Goal: Share content: Share content

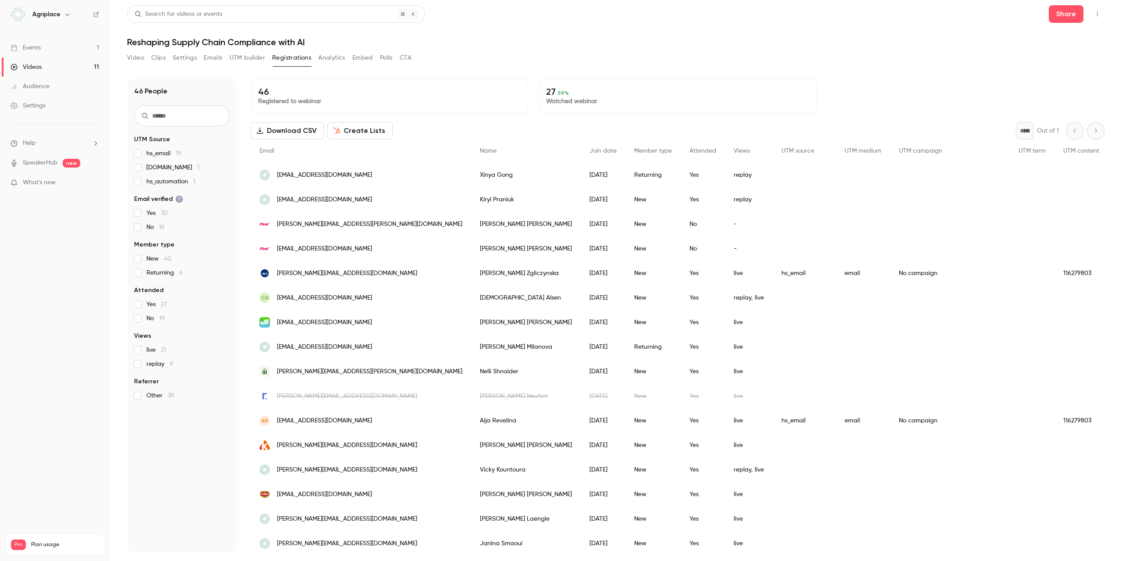
scroll to position [1259, 0]
click at [1070, 14] on button "Share" at bounding box center [1066, 14] width 35 height 18
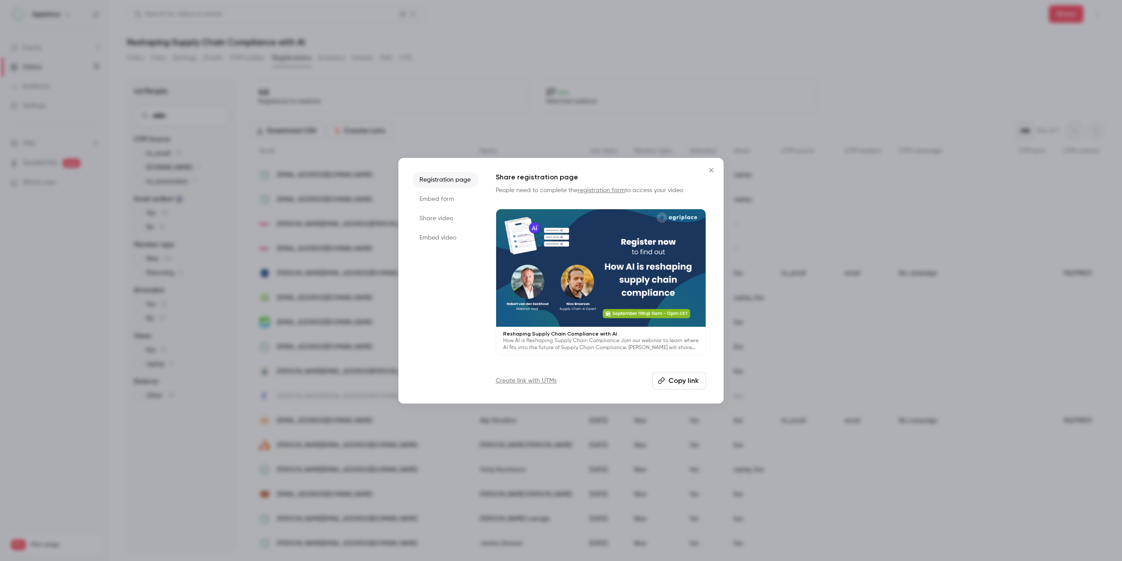
click at [440, 212] on li "Share video" at bounding box center [445, 218] width 66 height 16
click at [449, 200] on li "Embed form" at bounding box center [445, 199] width 66 height 16
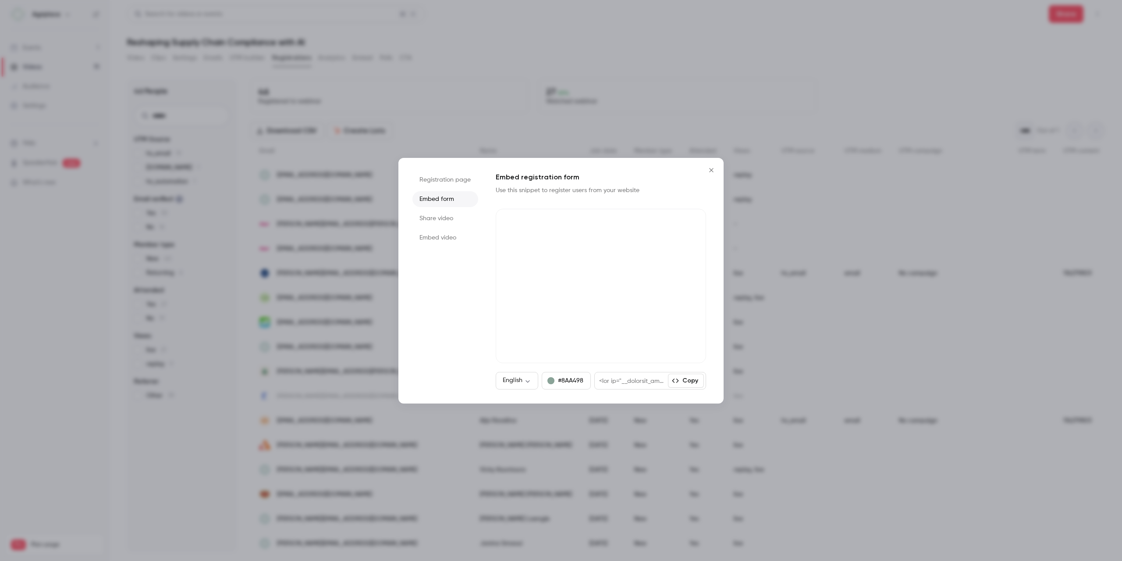
click at [452, 182] on li "Registration page" at bounding box center [445, 180] width 66 height 16
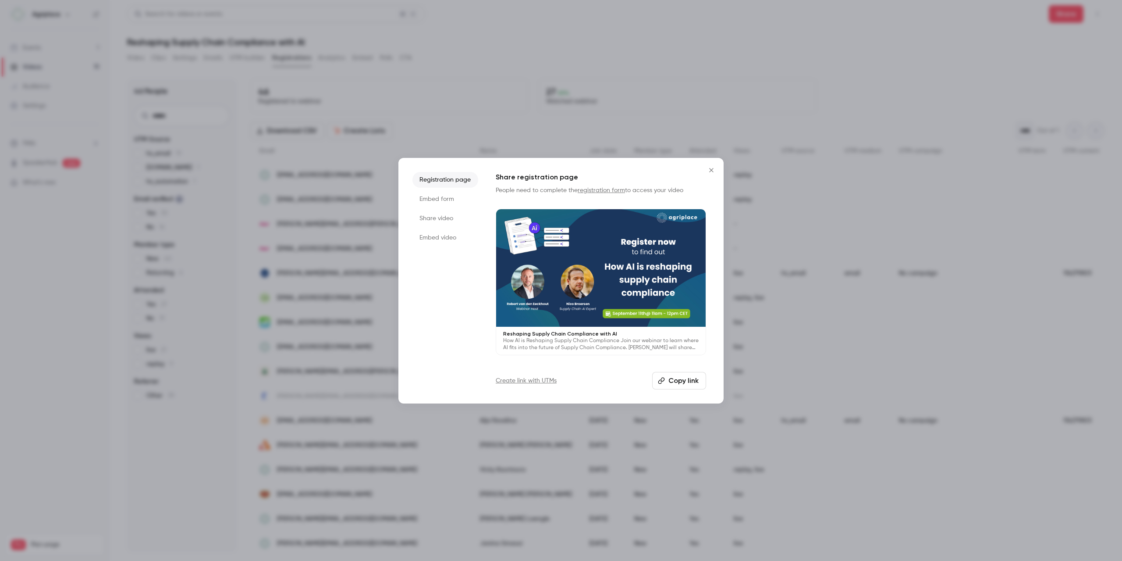
click at [440, 218] on li "Share video" at bounding box center [445, 218] width 66 height 16
click at [444, 201] on li "Embed form" at bounding box center [445, 199] width 66 height 16
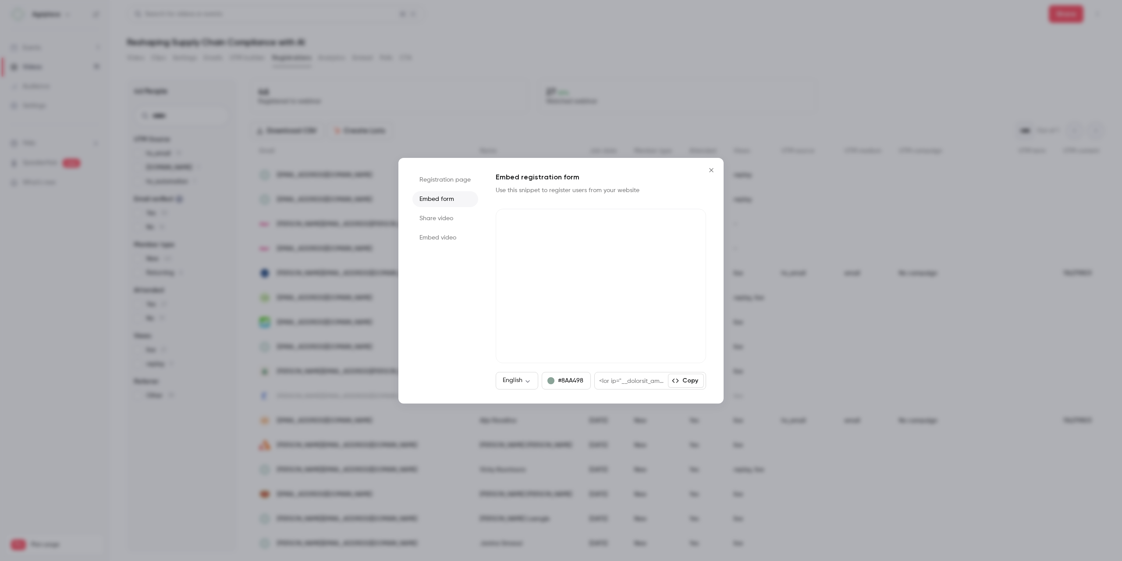
click at [438, 242] on li "Embed video" at bounding box center [445, 238] width 66 height 16
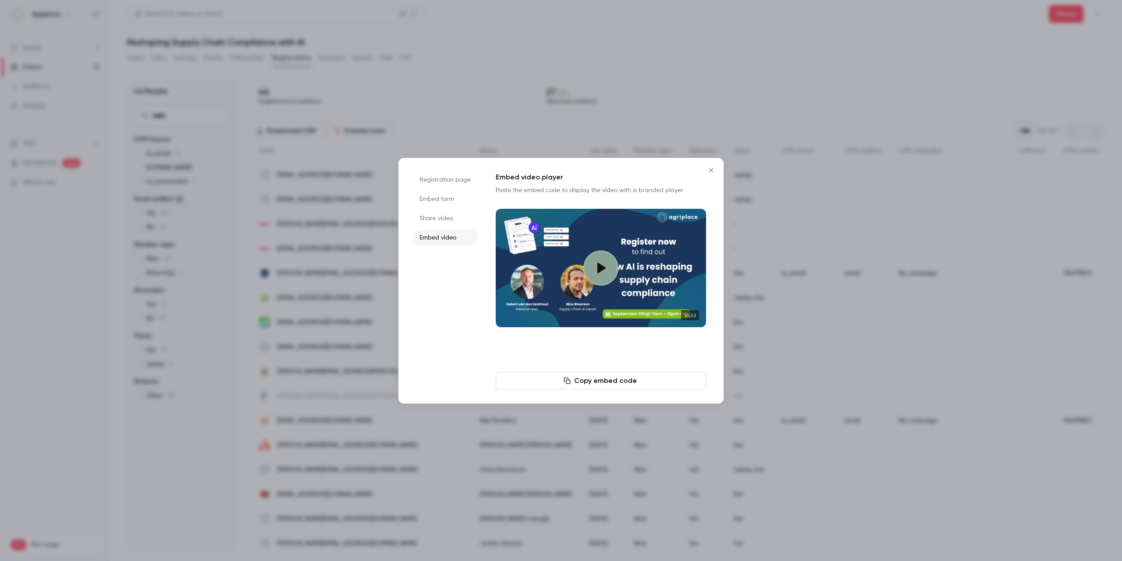
click at [442, 185] on li "Registration page" at bounding box center [445, 180] width 66 height 16
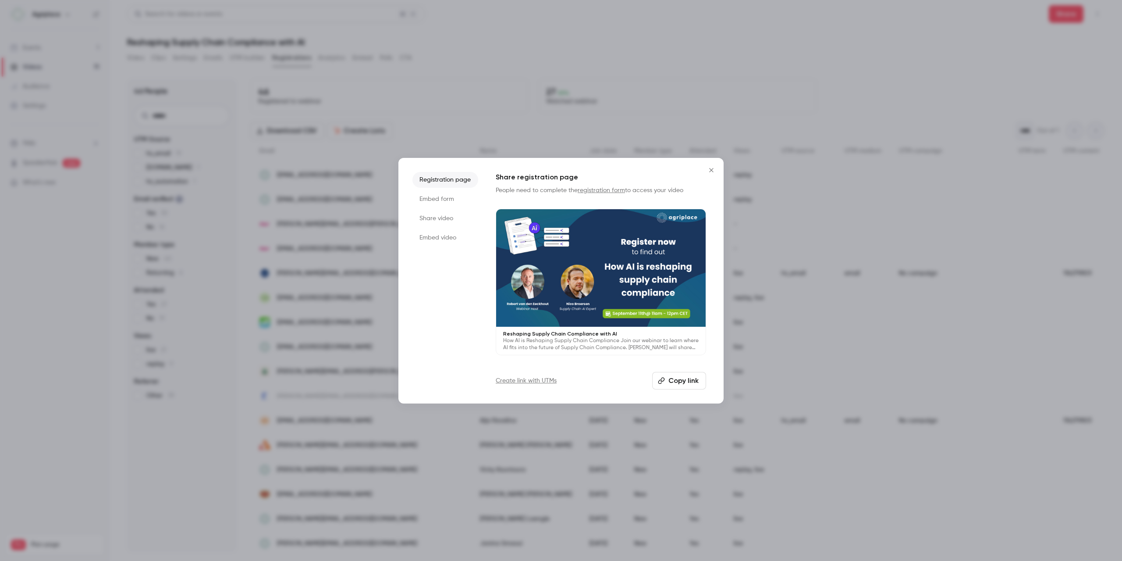
click at [544, 380] on link "Create link with UTMs" at bounding box center [526, 380] width 61 height 9
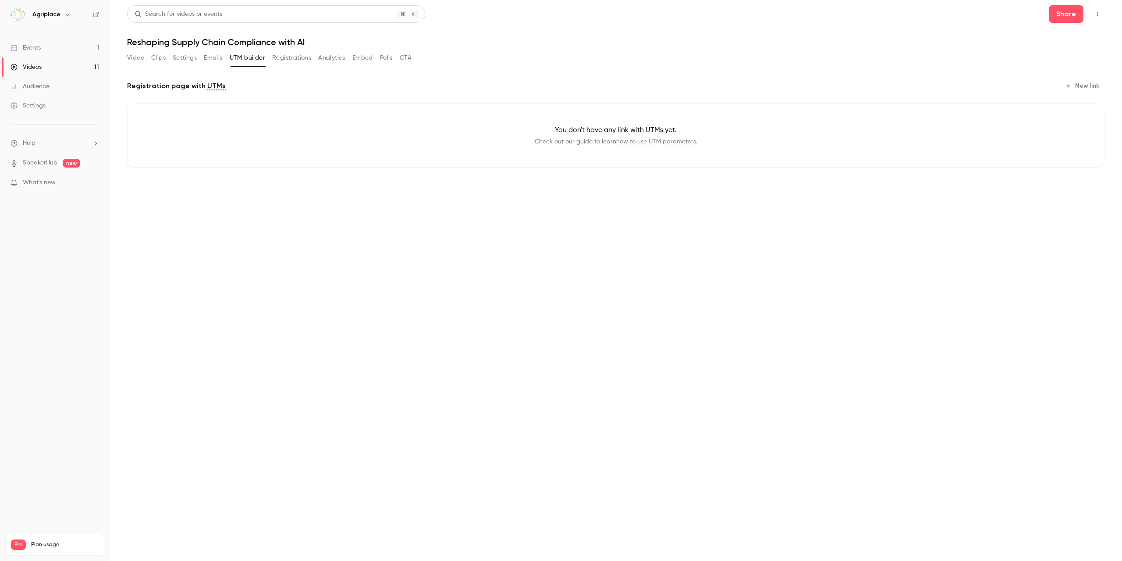
click at [670, 142] on link "how to use UTM parameters" at bounding box center [656, 142] width 80 height 6
click at [1063, 13] on button "Share" at bounding box center [1066, 14] width 35 height 18
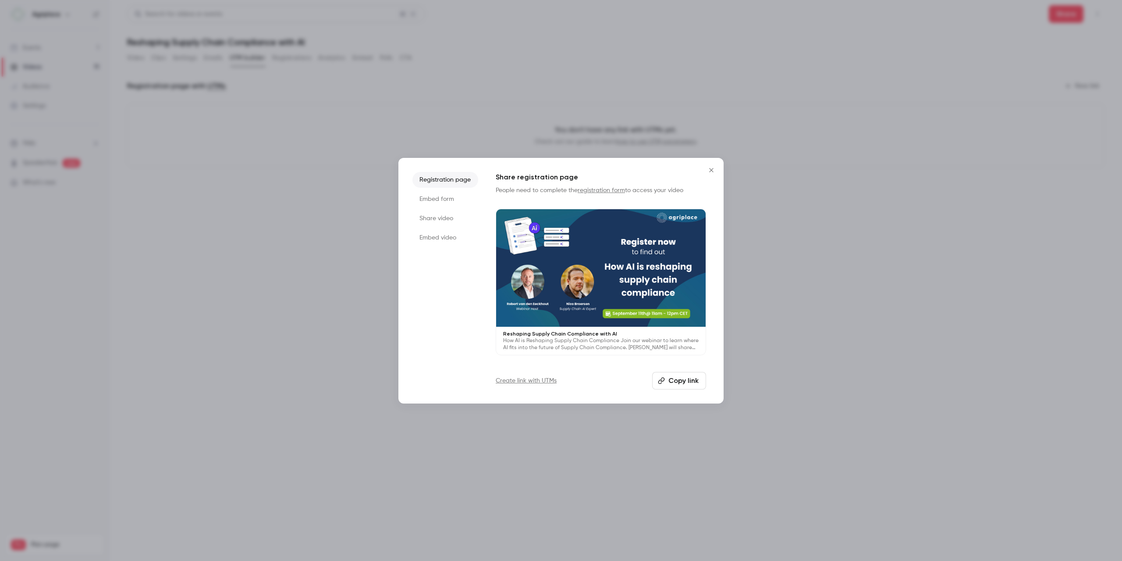
click at [661, 83] on div at bounding box center [561, 280] width 1122 height 561
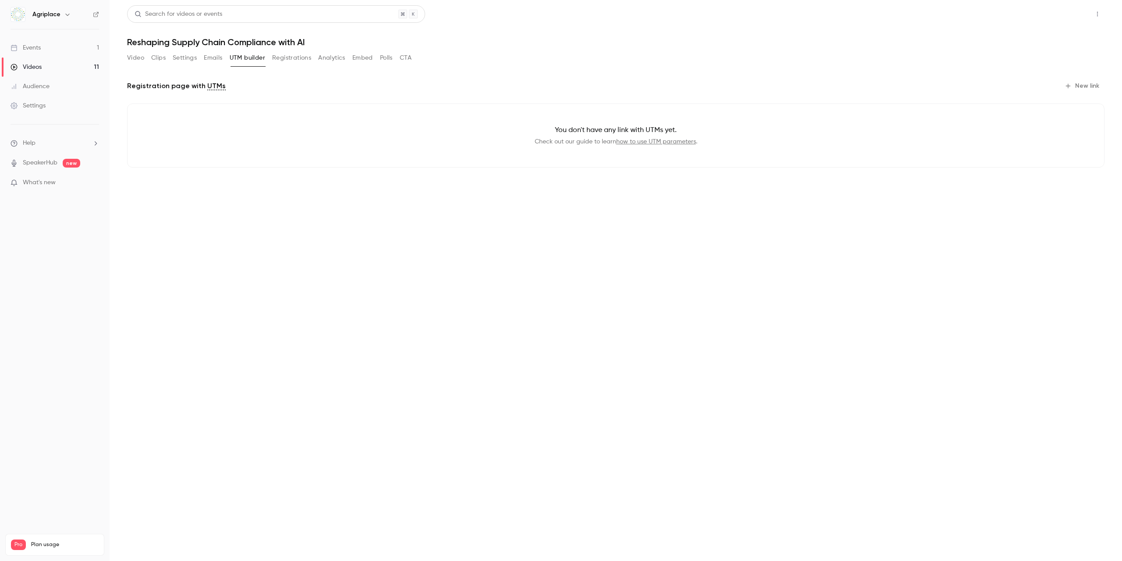
click at [1068, 13] on button "Share" at bounding box center [1066, 14] width 35 height 18
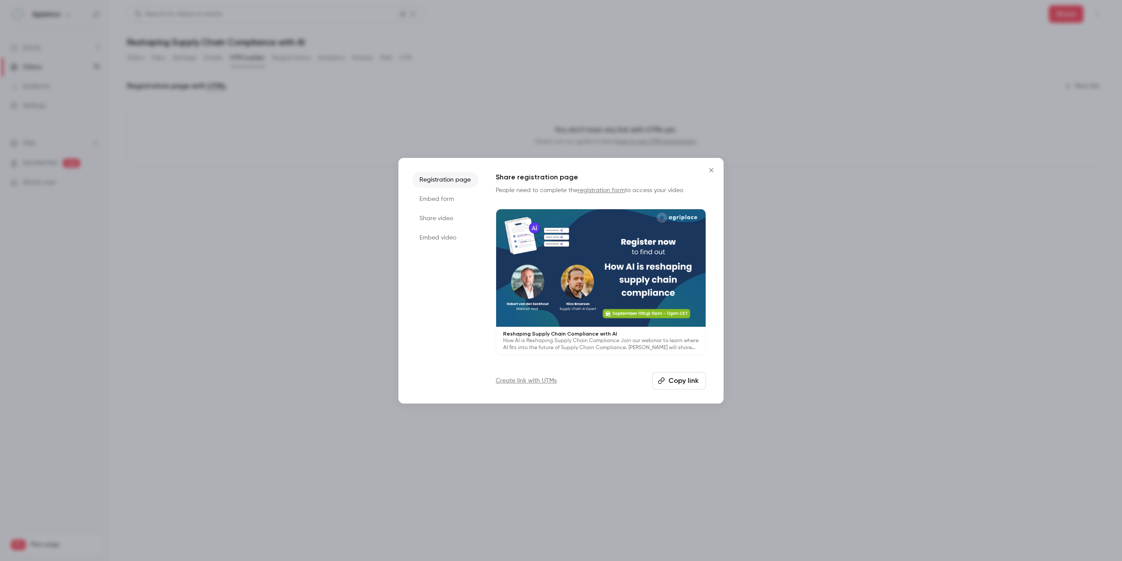
click at [694, 383] on button "Copy link" at bounding box center [679, 381] width 54 height 18
click at [711, 171] on icon "Close" at bounding box center [711, 170] width 4 height 4
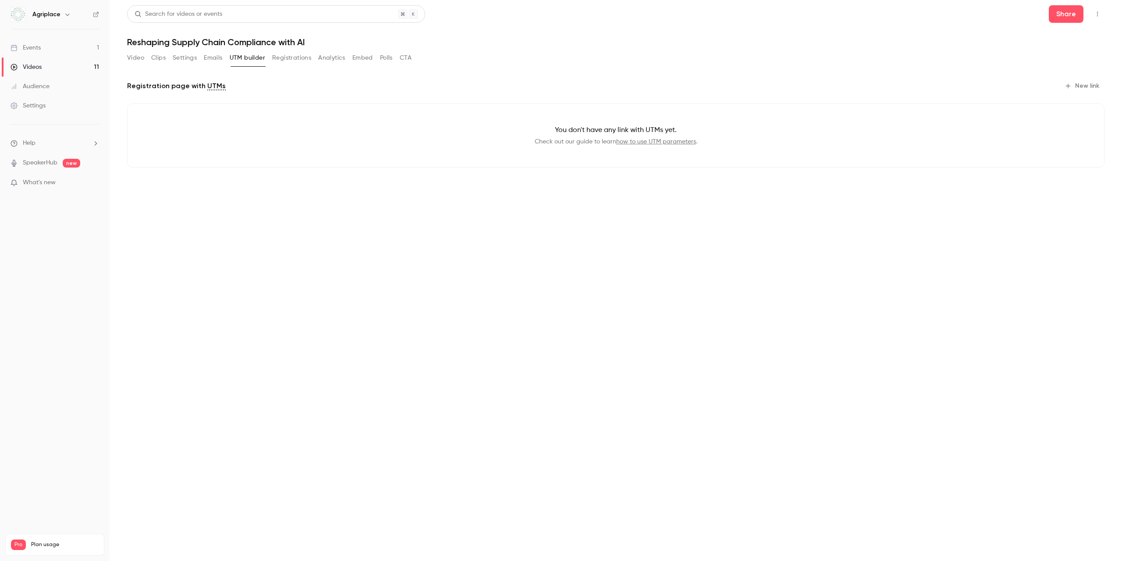
click at [140, 54] on button "Video" at bounding box center [135, 58] width 17 height 14
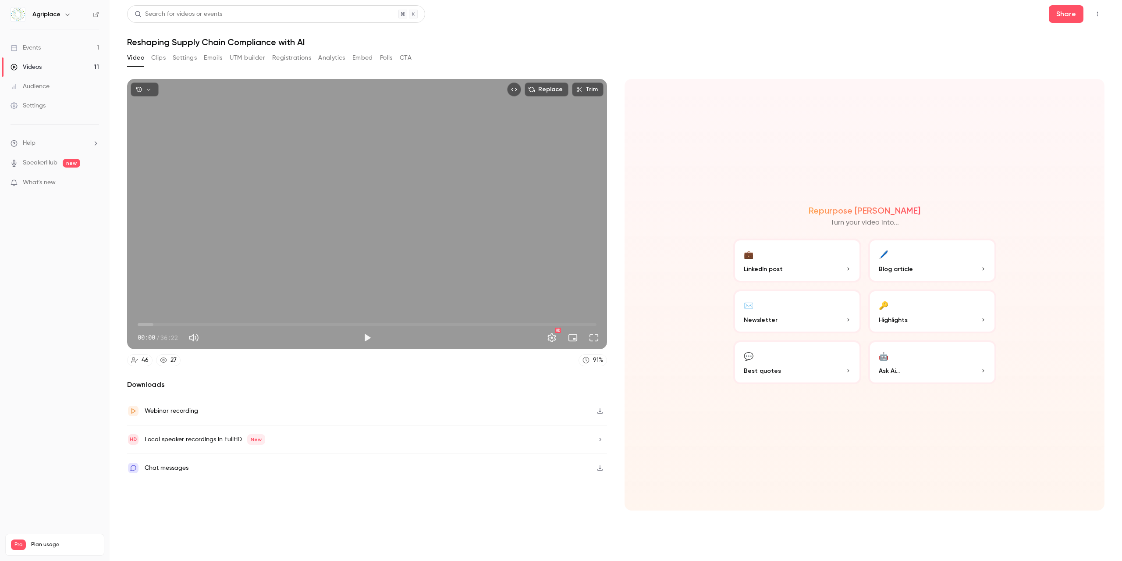
click at [173, 58] on button "Settings" at bounding box center [185, 58] width 24 height 14
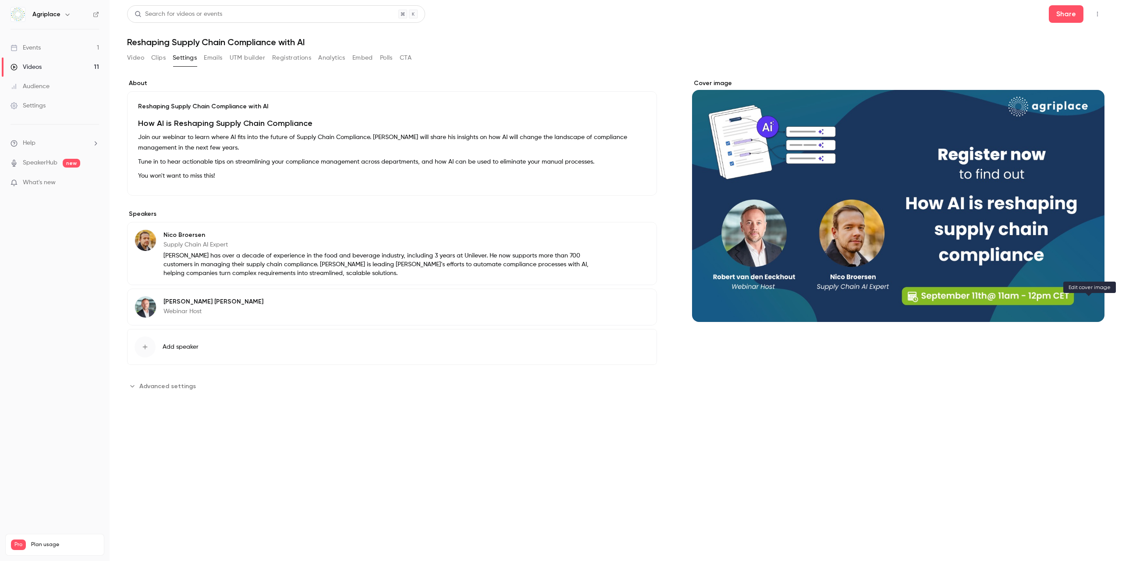
click at [1094, 303] on button "Cover image" at bounding box center [1089, 306] width 18 height 18
click at [955, 156] on div "Cover image" at bounding box center [898, 200] width 412 height 243
click at [0, 0] on input "Cover image" at bounding box center [0, 0] width 0 height 0
click at [996, 380] on div "Cover image" at bounding box center [898, 236] width 412 height 314
click at [1079, 15] on button "Share" at bounding box center [1066, 14] width 35 height 18
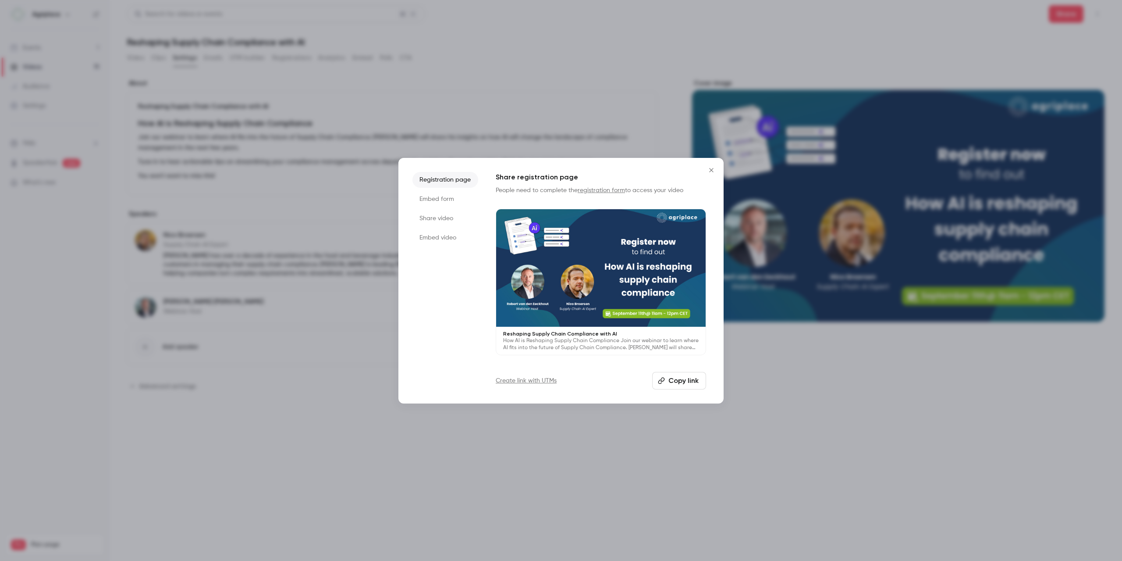
click at [688, 377] on button "Copy link" at bounding box center [679, 381] width 54 height 18
